Goal: Task Accomplishment & Management: Complete application form

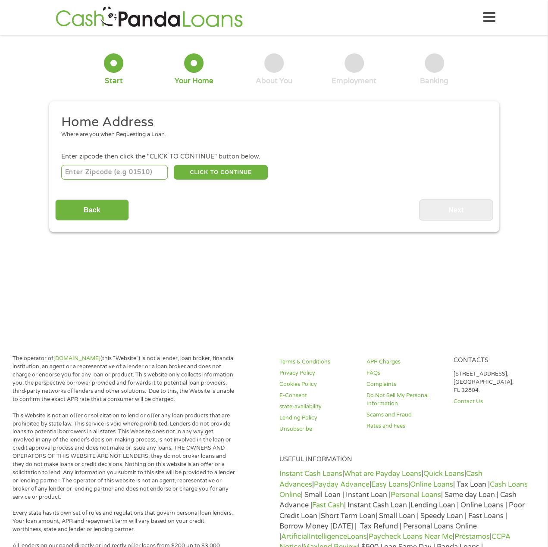
click at [105, 175] on input "number" at bounding box center [114, 172] width 106 height 15
type input "64151"
select select "[US_STATE]"
click at [196, 169] on button "CLICK TO CONTINUE" at bounding box center [221, 172] width 94 height 15
type input "64151"
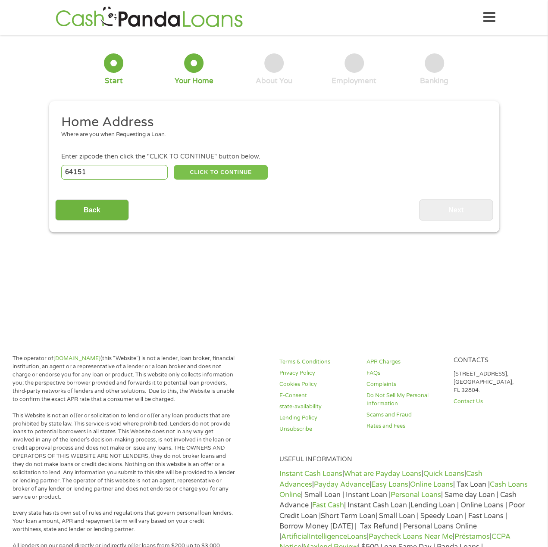
type input "[US_STATE][GEOGRAPHIC_DATA]"
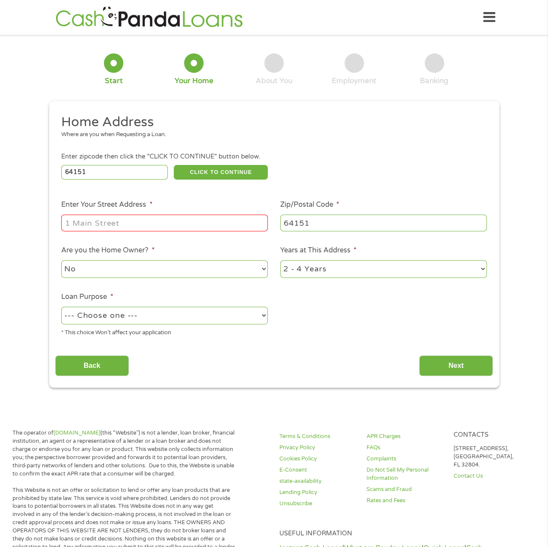
click at [99, 229] on input "Enter Your Street Address *" at bounding box center [164, 223] width 206 height 16
type input "[STREET_ADDRESS]"
click at [128, 276] on select "No Yes" at bounding box center [164, 269] width 206 height 18
select select "yes"
click at [61, 261] on select "No Yes" at bounding box center [164, 269] width 206 height 18
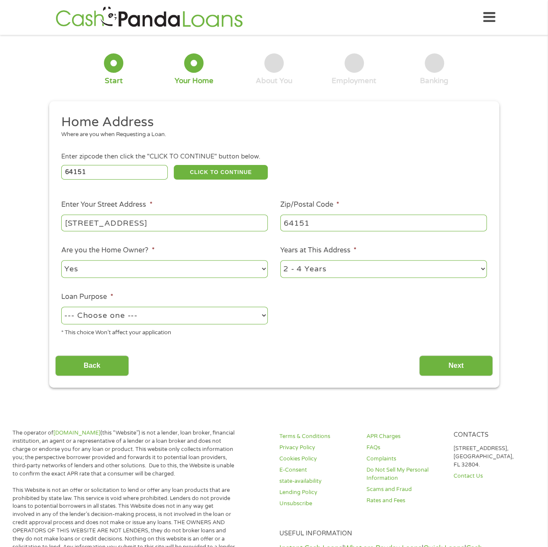
click at [289, 268] on select "1 Year or less 1 - 2 Years 2 - 4 Years Over 4 Years" at bounding box center [383, 269] width 206 height 18
select select "60months"
click at [280, 261] on select "1 Year or less 1 - 2 Years 2 - 4 Years Over 4 Years" at bounding box center [383, 269] width 206 height 18
click at [114, 321] on select "--- Choose one --- Pay Bills Debt Consolidation Home Improvement Major Purchase…" at bounding box center [164, 316] width 206 height 18
select select "shorttermcash"
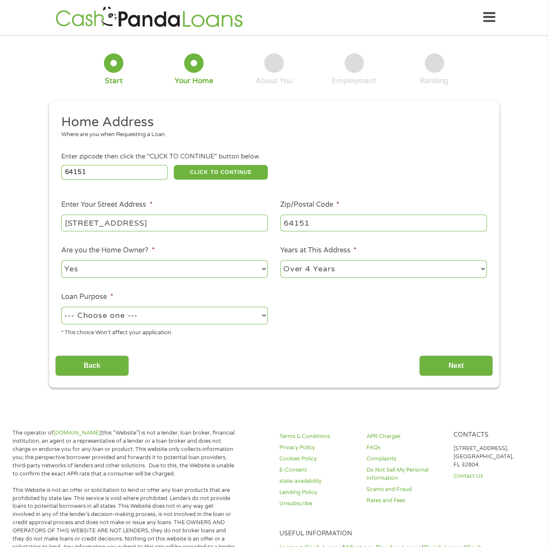
click at [61, 307] on select "--- Choose one --- Pay Bills Debt Consolidation Home Improvement Major Purchase…" at bounding box center [164, 316] width 206 height 18
click at [476, 367] on input "Next" at bounding box center [456, 365] width 74 height 21
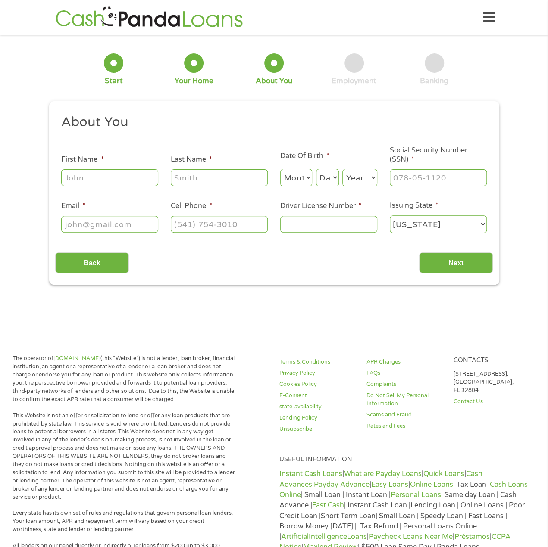
click at [83, 173] on input "First Name *" at bounding box center [109, 177] width 97 height 16
type input "Ben"
type input "Pembridge"
type input "[EMAIL_ADDRESS][DOMAIN_NAME]"
type input "[PHONE_NUMBER]"
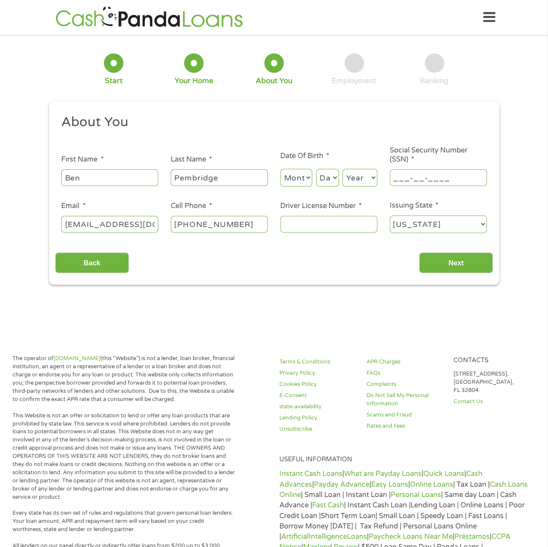
click at [402, 174] on input "___-__-____" at bounding box center [437, 177] width 97 height 16
type input "524-47-6177"
click at [301, 184] on select "Month 1 2 3 4 5 6 7 8 9 10 11 12" at bounding box center [296, 178] width 32 height 18
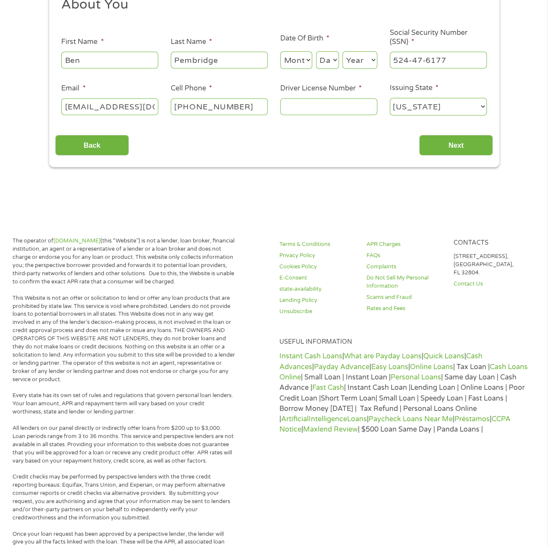
scroll to position [86, 0]
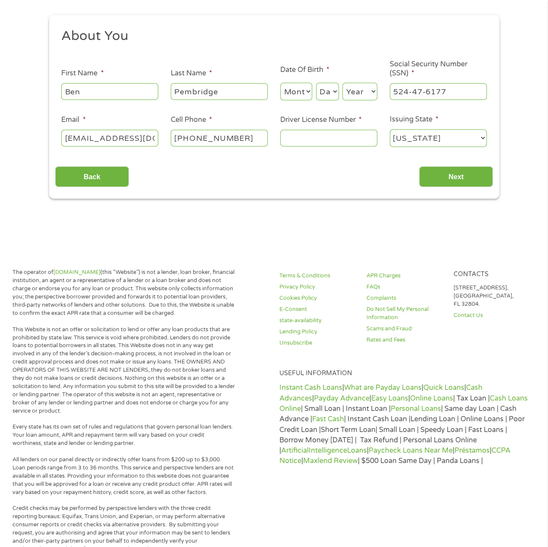
drag, startPoint x: 298, startPoint y: 95, endPoint x: 299, endPoint y: 100, distance: 5.4
click at [298, 95] on select "Month 1 2 3 4 5 6 7 8 9 10 11 12" at bounding box center [296, 92] width 32 height 18
select select "11"
click at [280, 83] on select "Month 1 2 3 4 5 6 7 8 9 10 11 12" at bounding box center [296, 92] width 32 height 18
click at [331, 82] on div "Day Day 1 2 3 4 5 6 7 8 9 10 11 12 13 14 15 16 17 18 19 20 21 22 23 24 25 26 27…" at bounding box center [327, 91] width 23 height 21
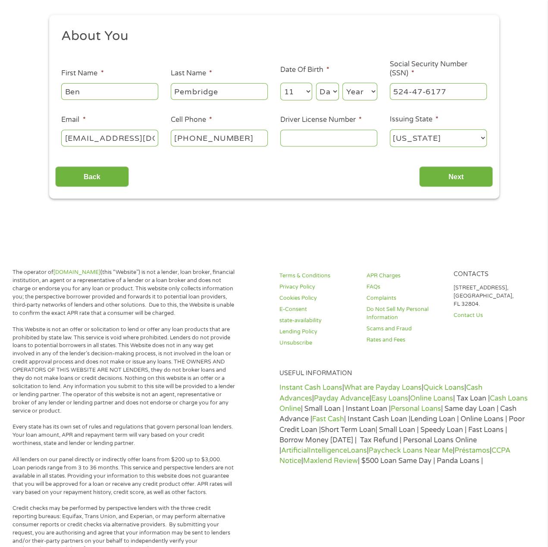
click at [329, 94] on select "Day 1 2 3 4 5 6 7 8 9 10 11 12 13 14 15 16 17 18 19 20 21 22 23 24 25 26 27 28 …" at bounding box center [327, 92] width 23 height 18
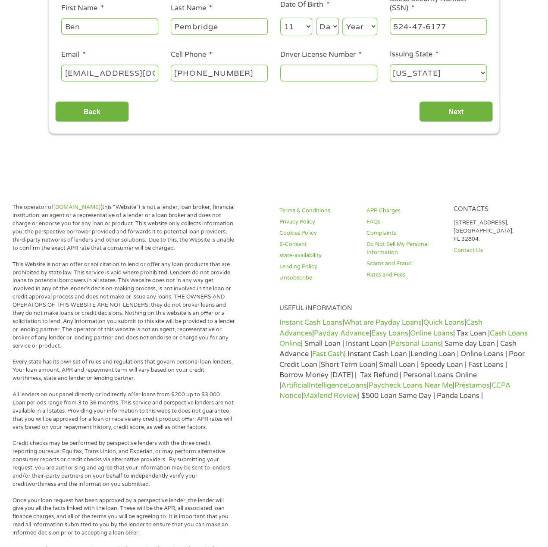
scroll to position [43, 0]
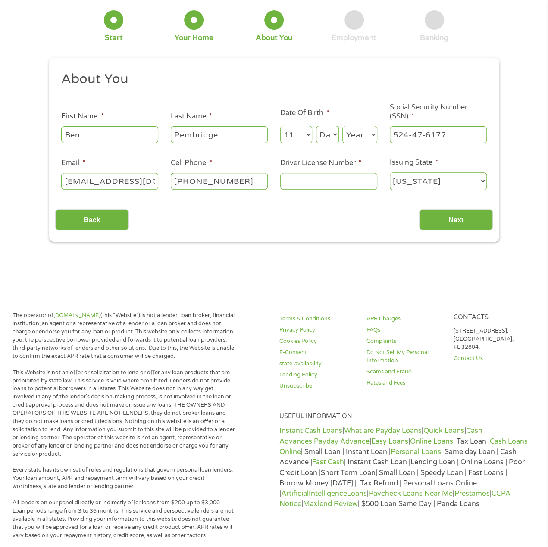
click at [333, 141] on select "Day 1 2 3 4 5 6 7 8 9 10 11 12 13 14 15 16 17 18 19 20 21 22 23 24 25 26 27 28 …" at bounding box center [327, 135] width 23 height 18
select select "24"
click at [316, 126] on select "Day 1 2 3 4 5 6 7 8 9 10 11 12 13 14 15 16 17 18 19 20 21 22 23 24 25 26 27 28 …" at bounding box center [327, 135] width 23 height 18
click at [356, 126] on div "Year Year [DATE] 2006 2005 2004 2003 2002 2001 2000 1999 1998 1997 1996 1995 19…" at bounding box center [359, 135] width 35 height 21
click at [356, 135] on select "Year [DATE] 2006 2005 2004 2003 2002 2001 2000 1999 1998 1997 1996 1995 1994 19…" at bounding box center [359, 135] width 35 height 18
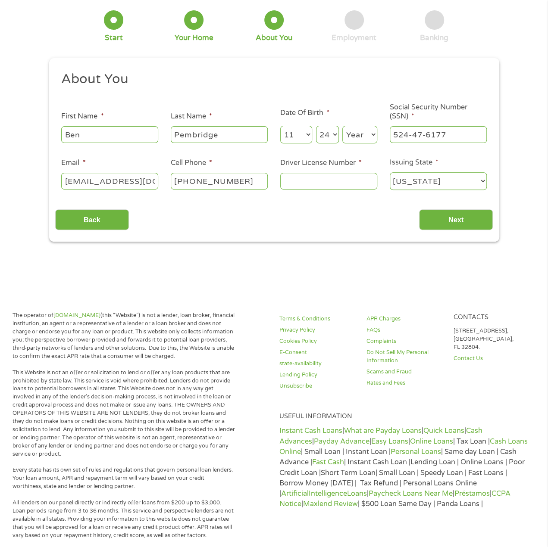
select select "1985"
click at [342, 126] on select "Year [DATE] 2006 2005 2004 2003 2002 2001 2000 1999 1998 1997 1996 1995 1994 19…" at bounding box center [359, 135] width 35 height 18
click at [316, 177] on input "Driver License Number *" at bounding box center [328, 181] width 97 height 16
type input "y116307010"
click at [469, 226] on input "Next" at bounding box center [456, 219] width 74 height 21
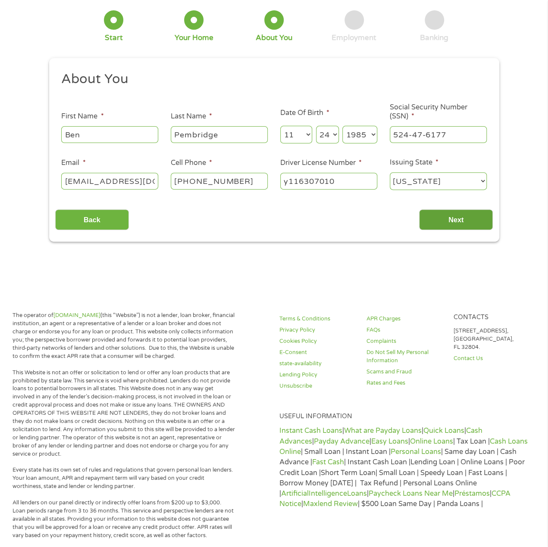
click at [467, 227] on input "Next" at bounding box center [456, 219] width 74 height 21
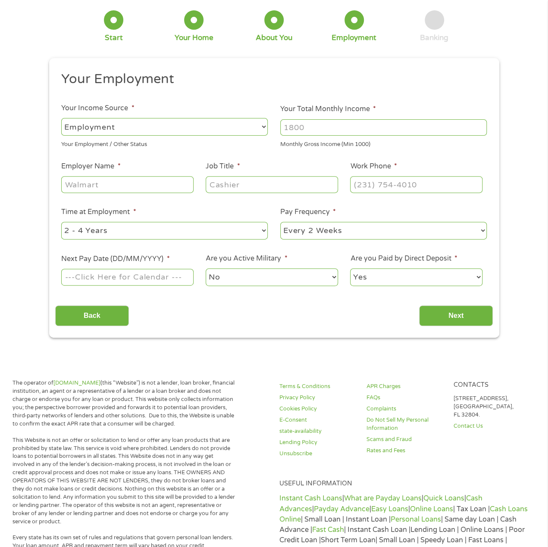
scroll to position [0, 0]
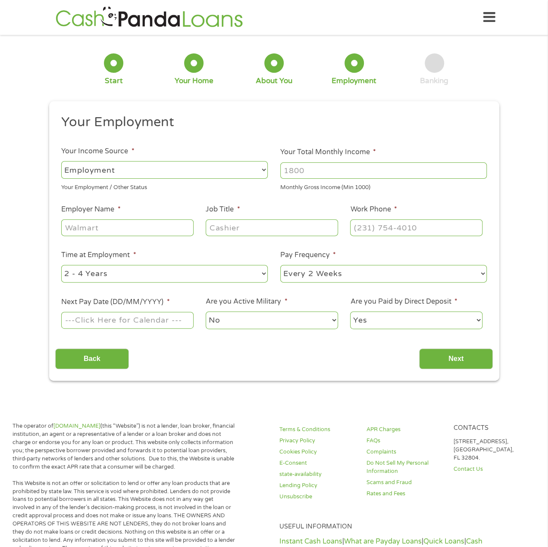
click at [199, 170] on select "--- Choose one --- Employment [DEMOGRAPHIC_DATA] Benefits" at bounding box center [164, 170] width 206 height 18
click at [61, 161] on select "--- Choose one --- Employment [DEMOGRAPHIC_DATA] Benefits" at bounding box center [164, 170] width 206 height 18
click at [317, 170] on input "Your Total Monthly Income *" at bounding box center [383, 170] width 206 height 16
type input "5500"
type input "rs llc"
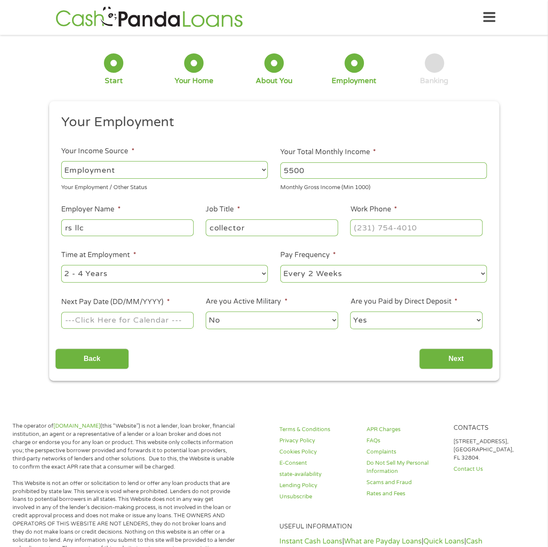
type input "collector"
type input "[PHONE_NUMBER]"
click at [165, 275] on select "--- Choose one --- 1 Year or less 1 - 2 Years 2 - 4 Years Over 4 Years" at bounding box center [164, 274] width 206 height 18
select select "60months"
click at [61, 265] on select "--- Choose one --- 1 Year or less 1 - 2 Years 2 - 4 Years Over 4 Years" at bounding box center [164, 274] width 206 height 18
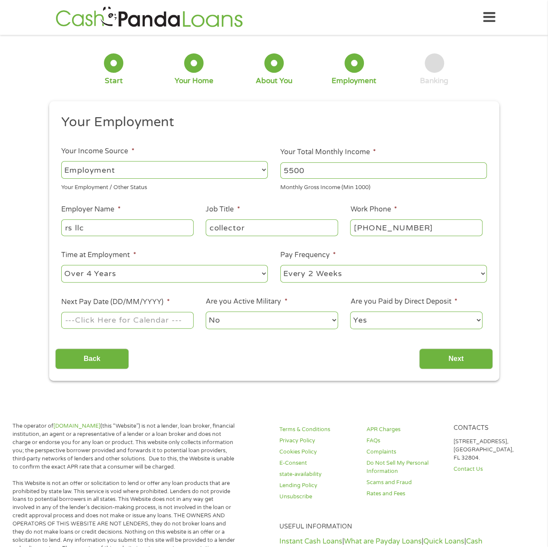
click at [293, 276] on select "--- Choose one --- Every 2 Weeks Every Week Monthly Semi-Monthly" at bounding box center [383, 274] width 206 height 18
select select "monthly"
click at [280, 265] on select "--- Choose one --- Every 2 Weeks Every Week Monthly Semi-Monthly" at bounding box center [383, 274] width 206 height 18
click at [131, 322] on body "Home Get Loan Offer How it works FAQs Blog Cash Loans Quick Loans Online Loans …" at bounding box center [274, 551] width 548 height 1103
click at [148, 316] on input "Next Pay Date (DD/MM/YYYY) *" at bounding box center [127, 320] width 132 height 16
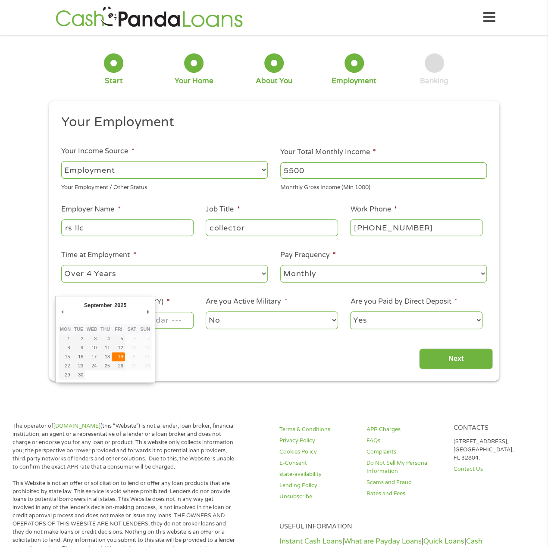
type input "[DATE]"
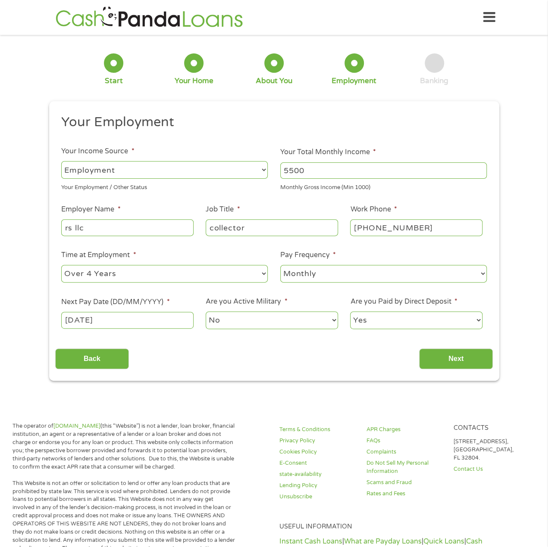
click at [277, 318] on select "No Yes" at bounding box center [272, 320] width 132 height 18
click at [391, 324] on select "Yes No" at bounding box center [416, 320] width 132 height 18
click at [350, 311] on select "Yes No" at bounding box center [416, 320] width 132 height 18
click at [449, 359] on input "Next" at bounding box center [456, 359] width 74 height 21
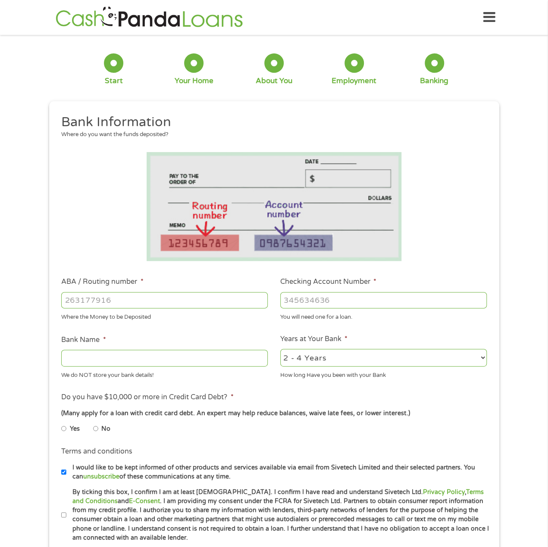
scroll to position [3, 3]
click at [142, 302] on input "ABA / Routing number *" at bounding box center [164, 300] width 206 height 16
type input "256074974"
type input "NAVY FEDERAL CREDIT UNION"
click at [330, 298] on input "Checking Account Number *" at bounding box center [383, 300] width 206 height 16
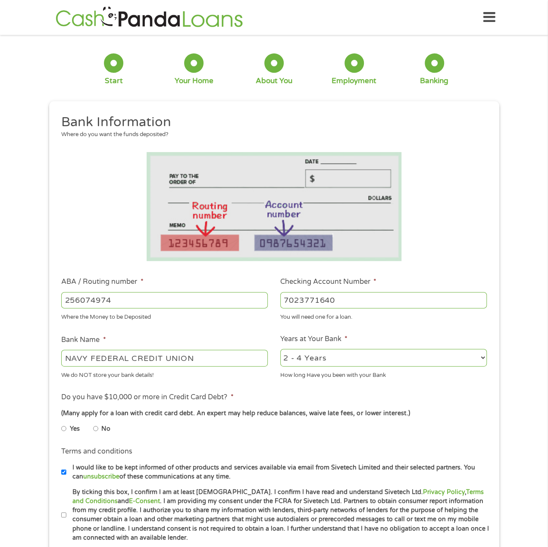
type input "7023771640"
click at [341, 368] on div "2 - 4 Years 6 - 12 Months 1 - 2 Years Over 4 Years" at bounding box center [383, 358] width 206 height 21
click at [335, 367] on div "2 - 4 Years 6 - 12 Months 1 - 2 Years Over 4 Years" at bounding box center [383, 358] width 206 height 21
click at [330, 358] on select "2 - 4 Years 6 - 12 Months 1 - 2 Years Over 4 Years" at bounding box center [383, 358] width 206 height 18
select select "60months"
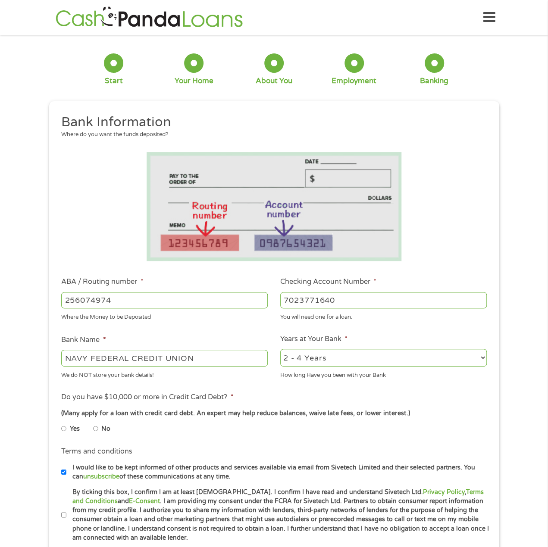
click at [280, 349] on select "2 - 4 Years 6 - 12 Months 1 - 2 Years Over 4 Years" at bounding box center [383, 358] width 206 height 18
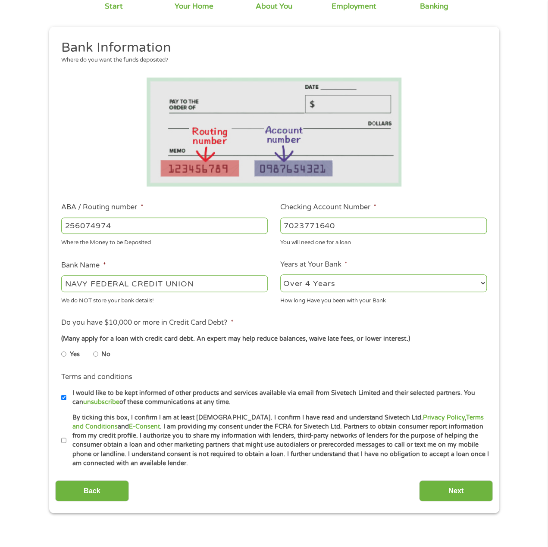
scroll to position [129, 0]
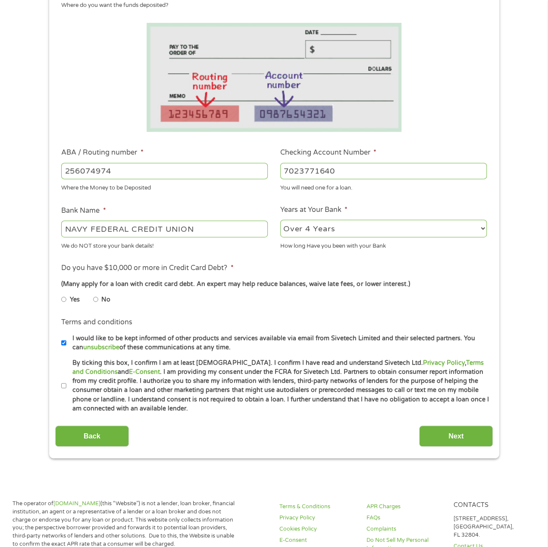
click at [98, 299] on input "No" at bounding box center [95, 300] width 5 height 14
radio input "true"
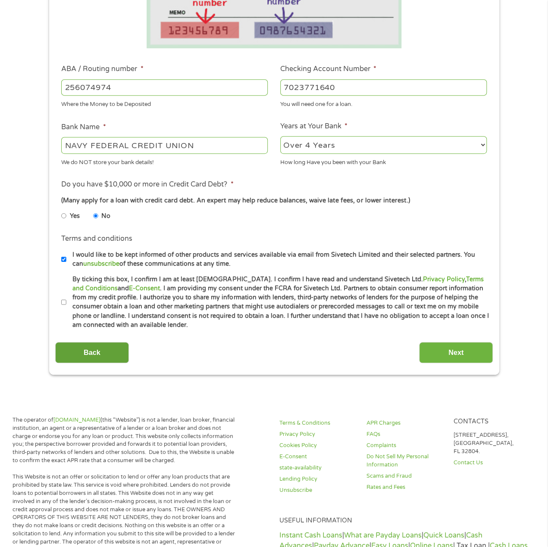
scroll to position [215, 0]
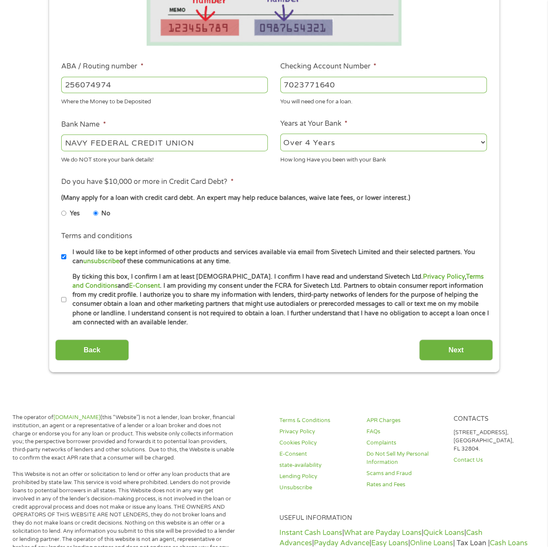
click at [69, 298] on label "By ticking this box, I confirm I am at least [DEMOGRAPHIC_DATA]. I confirm I ha…" at bounding box center [277, 299] width 423 height 55
click at [66, 298] on input "By ticking this box, I confirm I am at least [DEMOGRAPHIC_DATA]. I confirm I ha…" at bounding box center [63, 300] width 5 height 14
checkbox input "true"
click at [475, 354] on input "Next" at bounding box center [456, 349] width 74 height 21
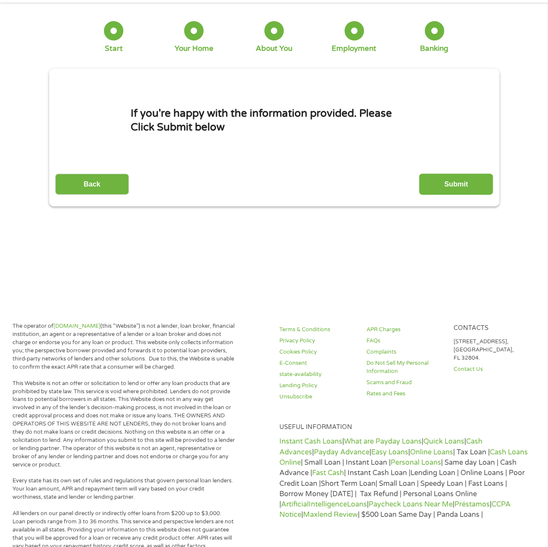
scroll to position [0, 0]
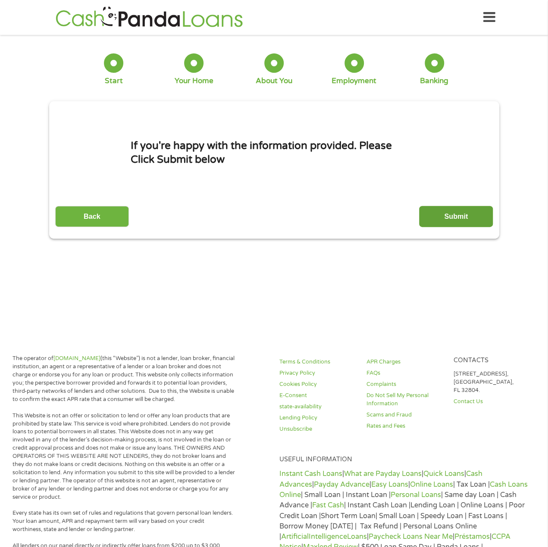
click at [467, 215] on input "Submit" at bounding box center [456, 216] width 74 height 21
